Goal: Find contact information: Find contact information

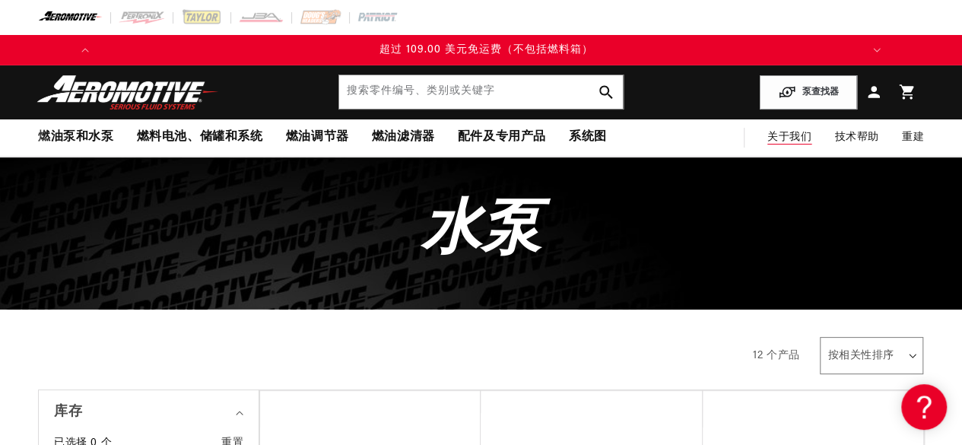
click at [805, 139] on font "关于我们" at bounding box center [789, 137] width 44 height 11
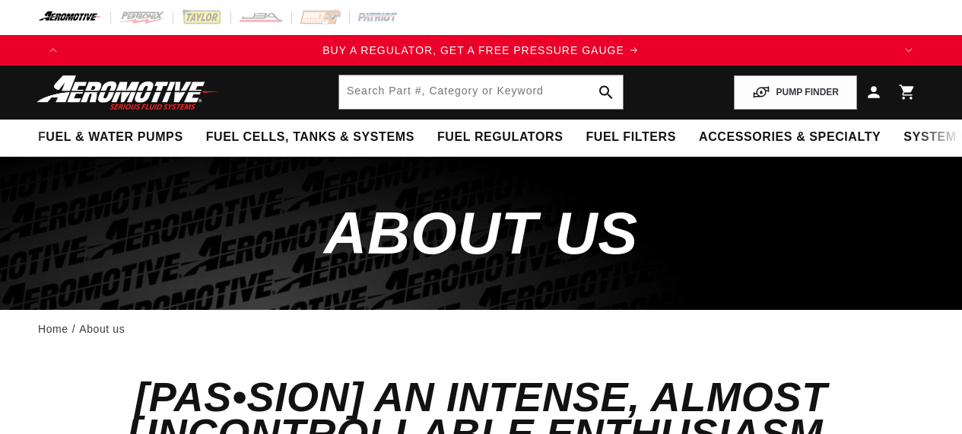
drag, startPoint x: 0, startPoint y: 0, endPoint x: 833, endPoint y: 208, distance: 858.3
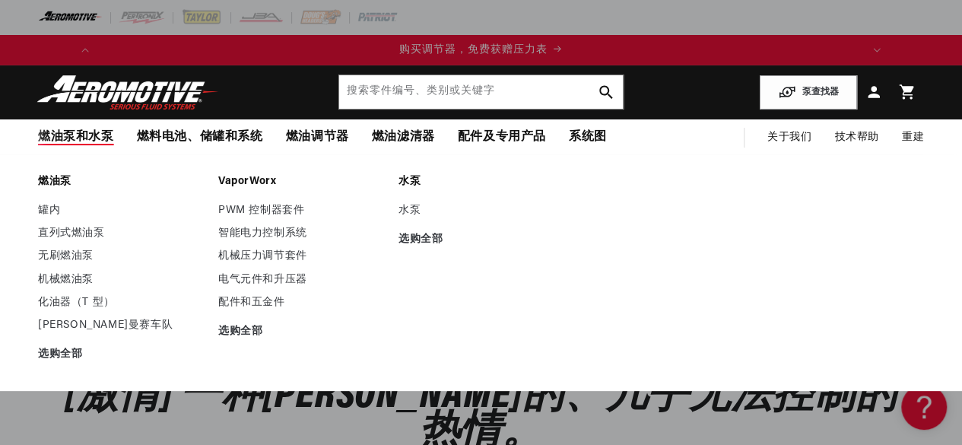
click at [102, 144] on font "燃油泵和水泵" at bounding box center [76, 137] width 76 height 16
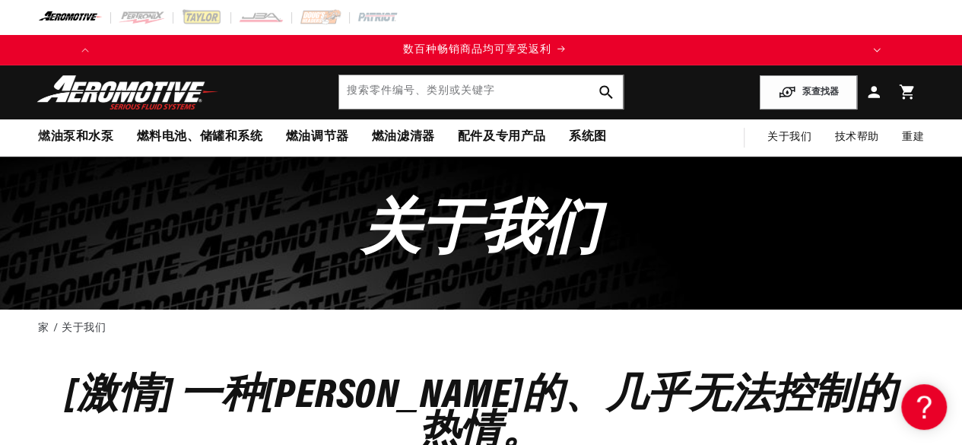
click at [871, 52] on button "翻译缺失：en.sections.announcements.next_announcement" at bounding box center [877, 50] width 30 height 30
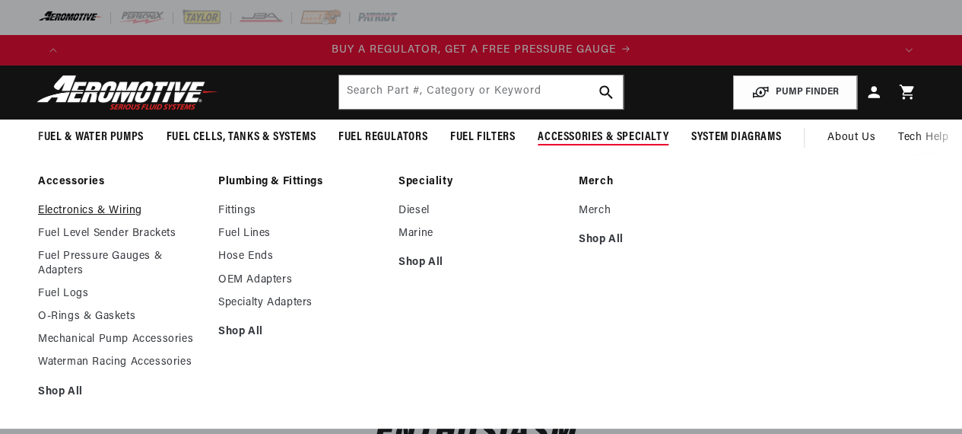
drag, startPoint x: 127, startPoint y: 212, endPoint x: 137, endPoint y: 213, distance: 9.9
click at [127, 212] on link "Electronics & Wiring" at bounding box center [120, 211] width 165 height 14
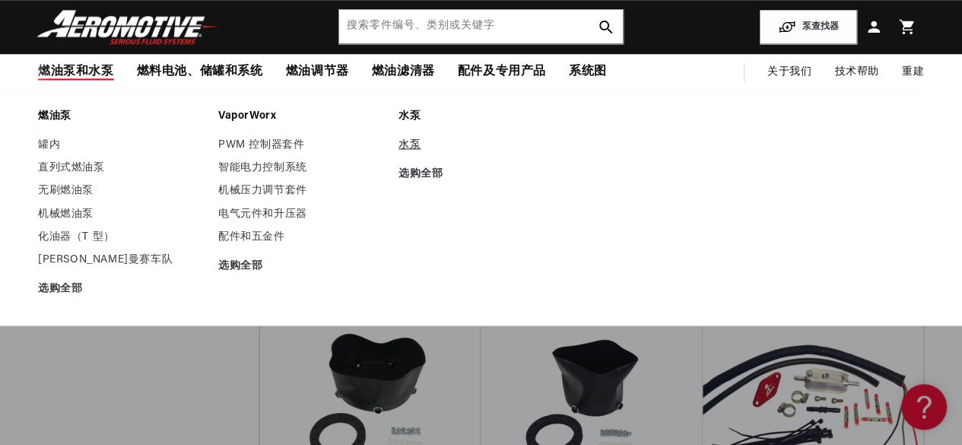
click at [415, 141] on font "水泵" at bounding box center [410, 144] width 22 height 11
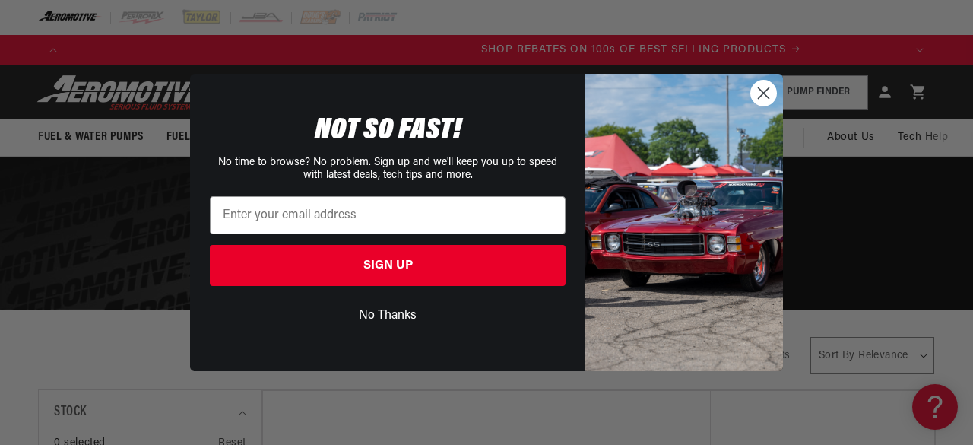
scroll to position [0, 1673]
click at [413, 317] on button "No Thanks" at bounding box center [388, 315] width 356 height 29
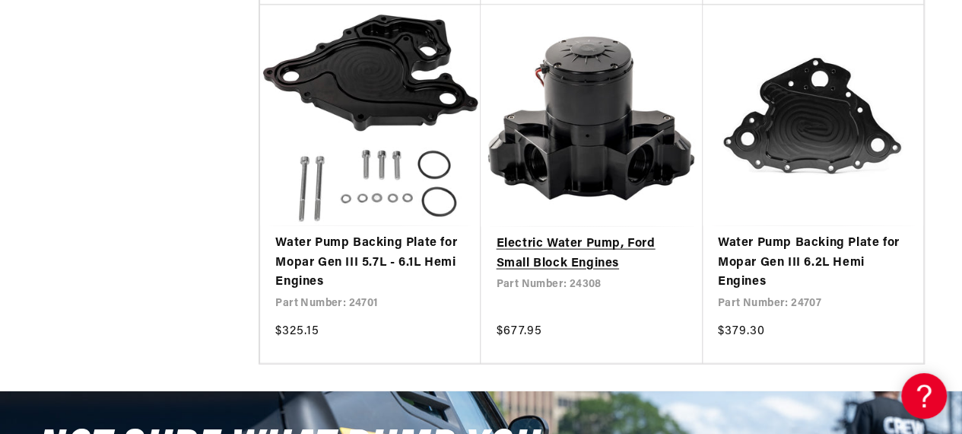
scroll to position [0, 0]
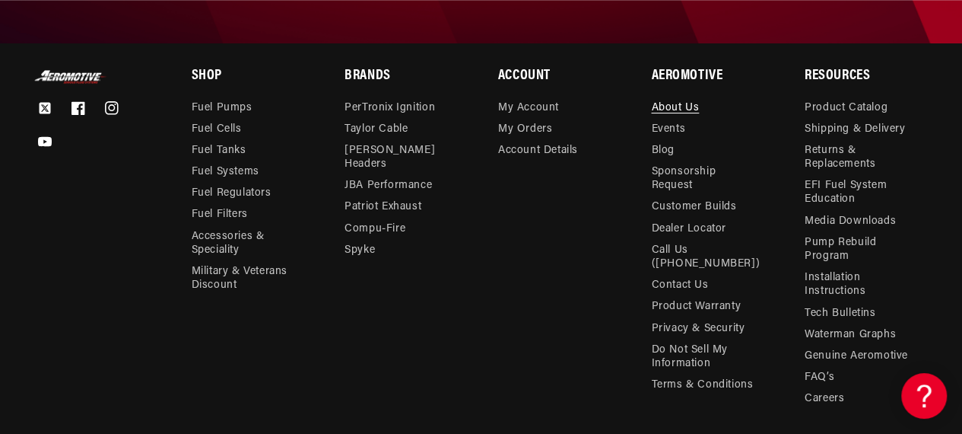
click at [683, 104] on link "About Us" at bounding box center [675, 109] width 48 height 17
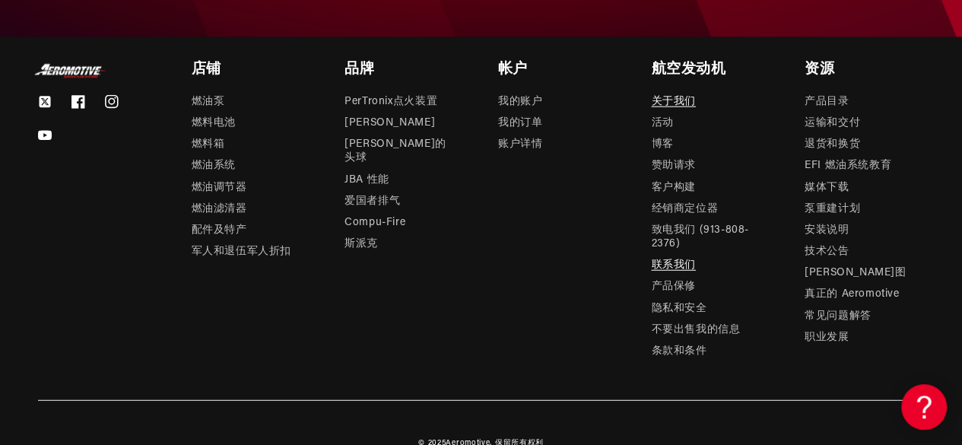
scroll to position [0, 2279]
click at [675, 255] on link "联系我们" at bounding box center [673, 265] width 44 height 21
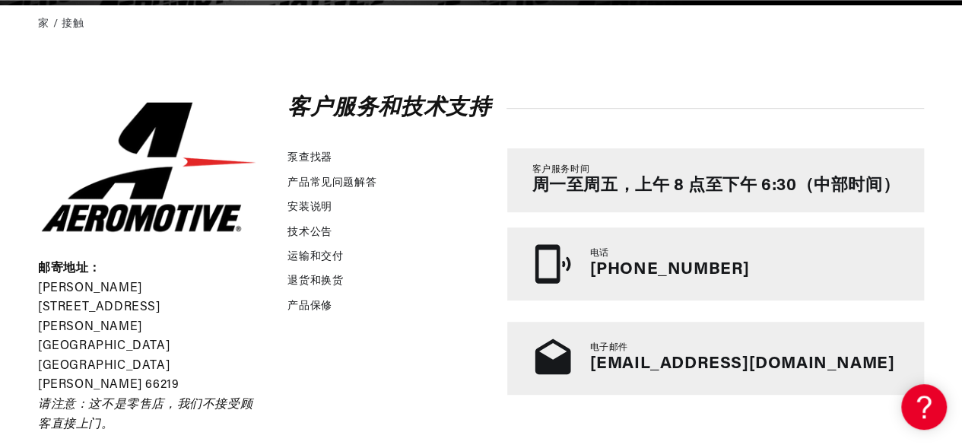
scroll to position [0, 759]
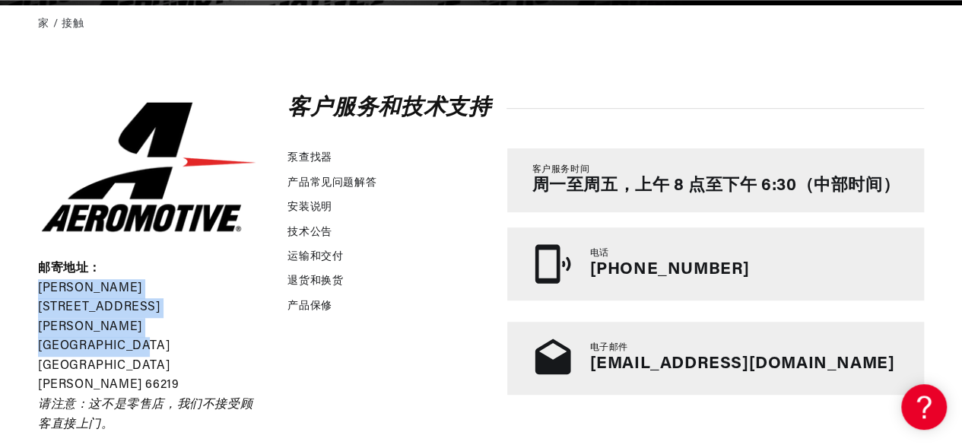
drag, startPoint x: 186, startPoint y: 306, endPoint x: 38, endPoint y: 284, distance: 149.3
click at [38, 284] on div "邮寄地址： 米尔克里克路 10955 号 堪萨斯州莱尼克萨 66219 请注意：这不是零售店，我们不接受顾客直接上门。" at bounding box center [148, 346] width 221 height 175
copy div "米尔克里克路 10955 号 堪萨斯州莱尼克萨 66219"
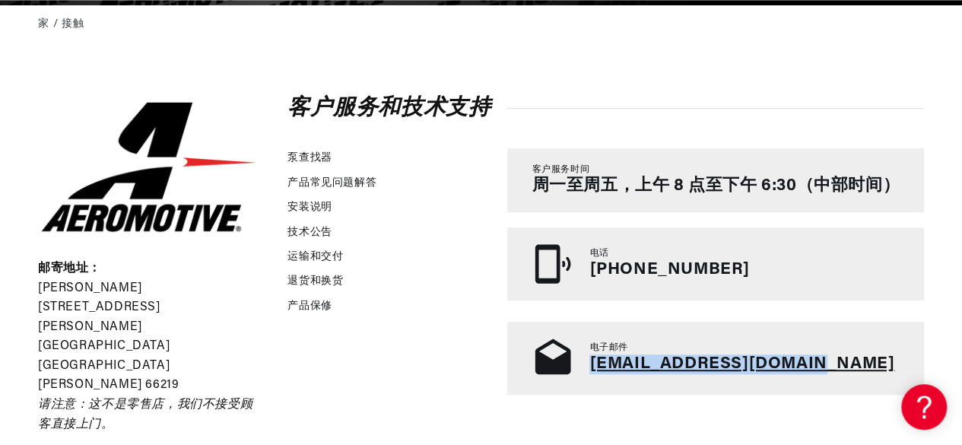
drag, startPoint x: 814, startPoint y: 358, endPoint x: 589, endPoint y: 366, distance: 225.2
click at [589, 366] on div "电子邮件 tech@aeromotiveinc.com" at bounding box center [715, 358] width 417 height 73
copy font "tech@aeromotiveinc.com"
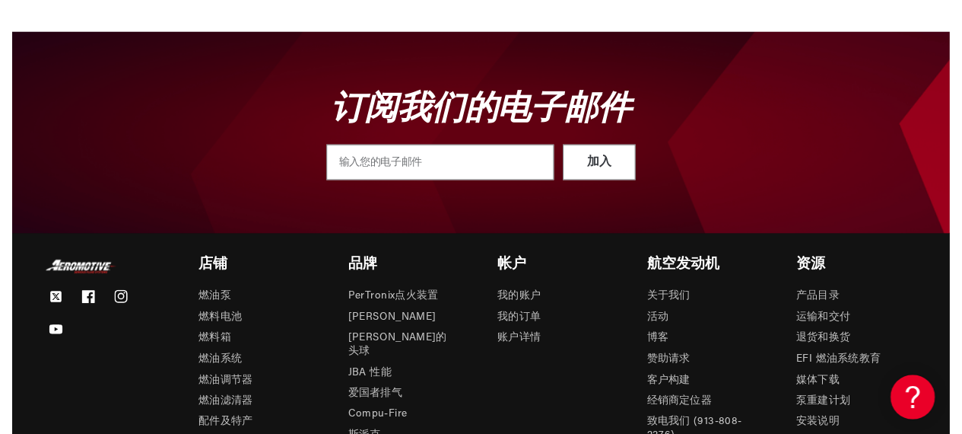
scroll to position [0, 1519]
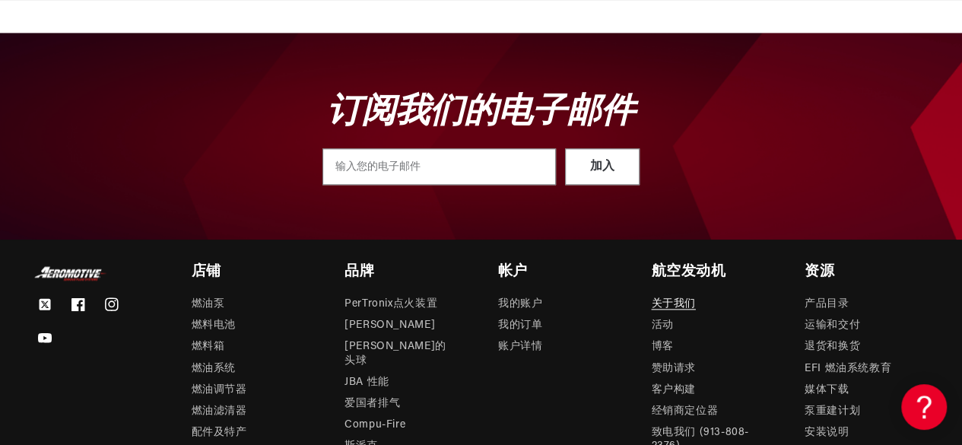
click at [663, 298] on font "关于我们" at bounding box center [673, 303] width 44 height 11
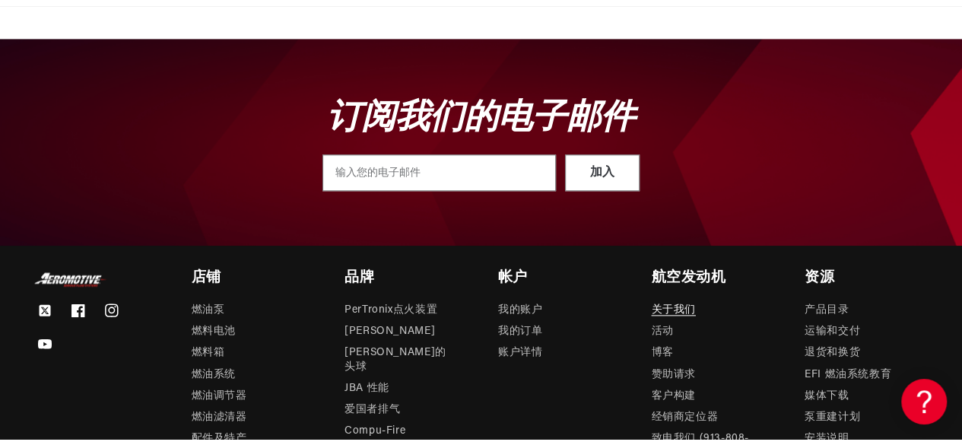
scroll to position [0, 2279]
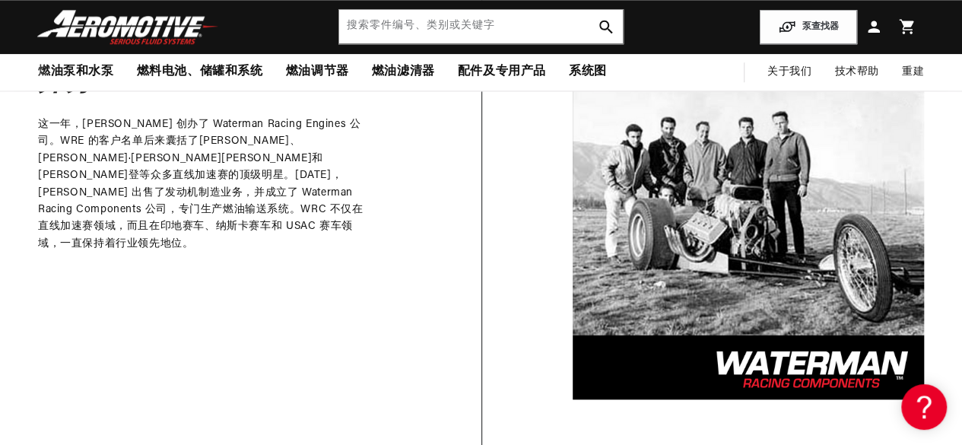
scroll to position [0, 1519]
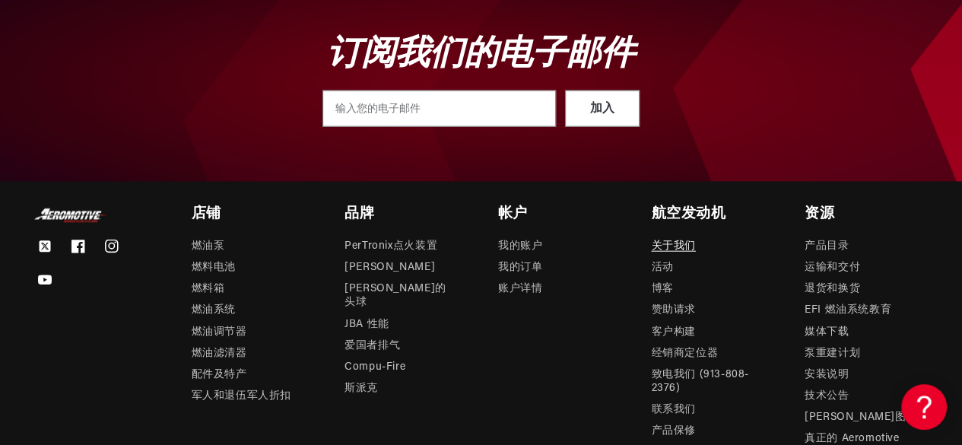
scroll to position [1842, 0]
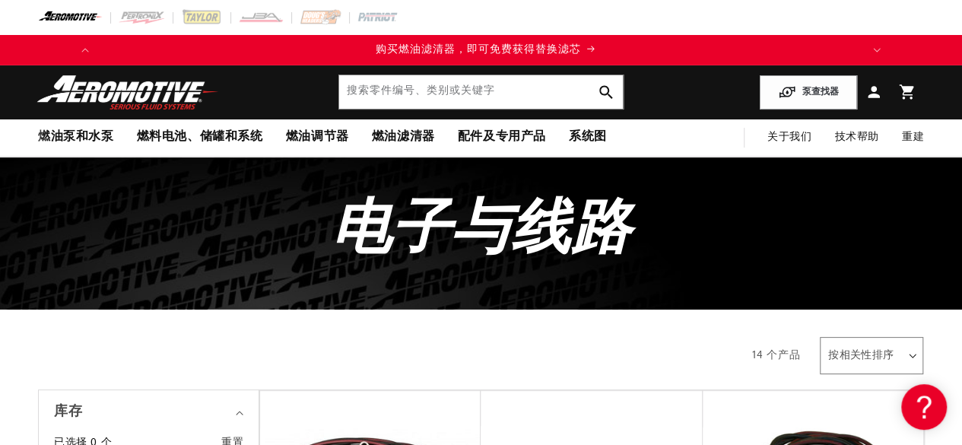
scroll to position [0, 759]
